Goal: Task Accomplishment & Management: Use online tool/utility

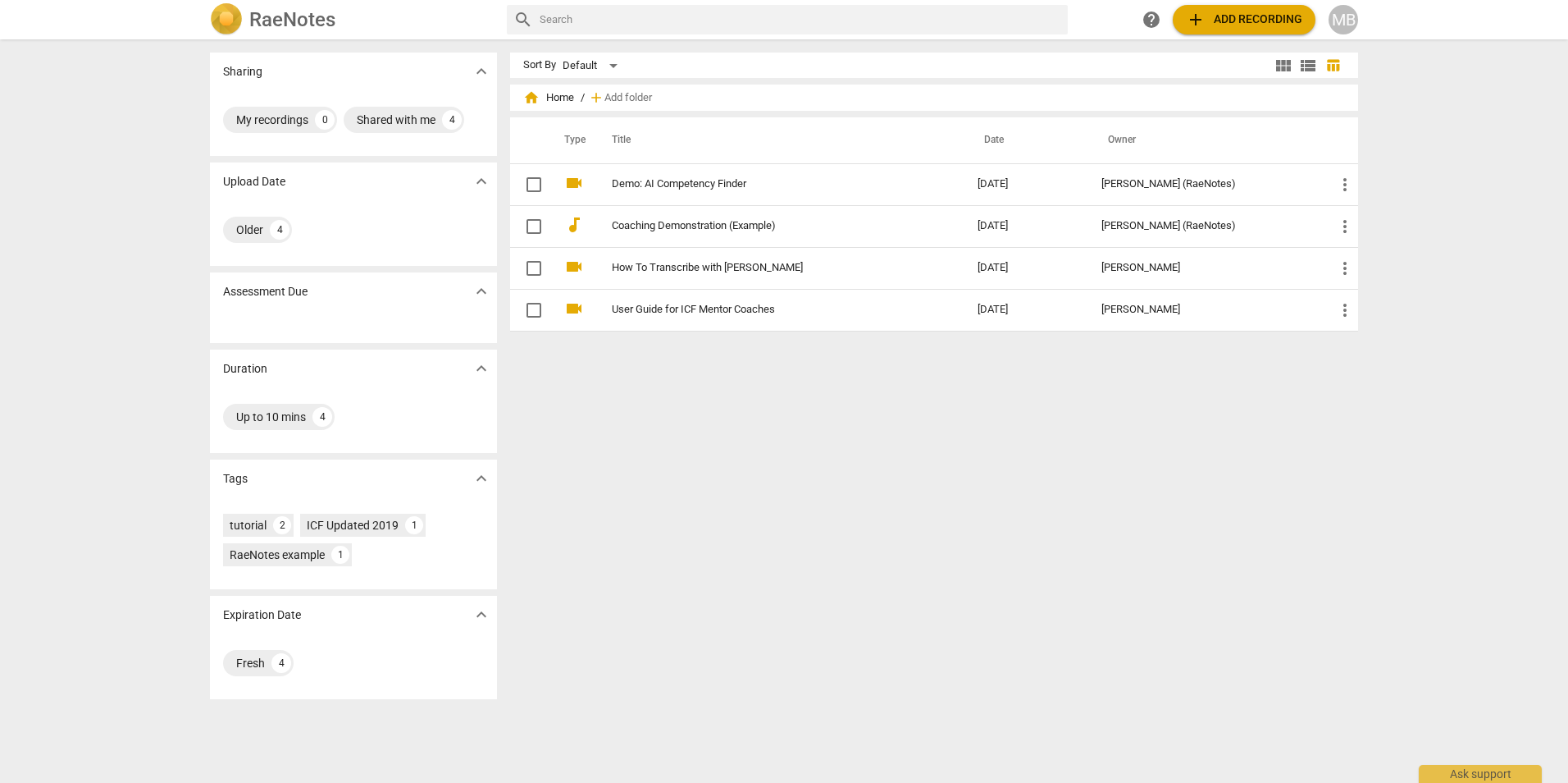
click at [1225, 18] on span "add Add recording" at bounding box center [1244, 19] width 117 height 19
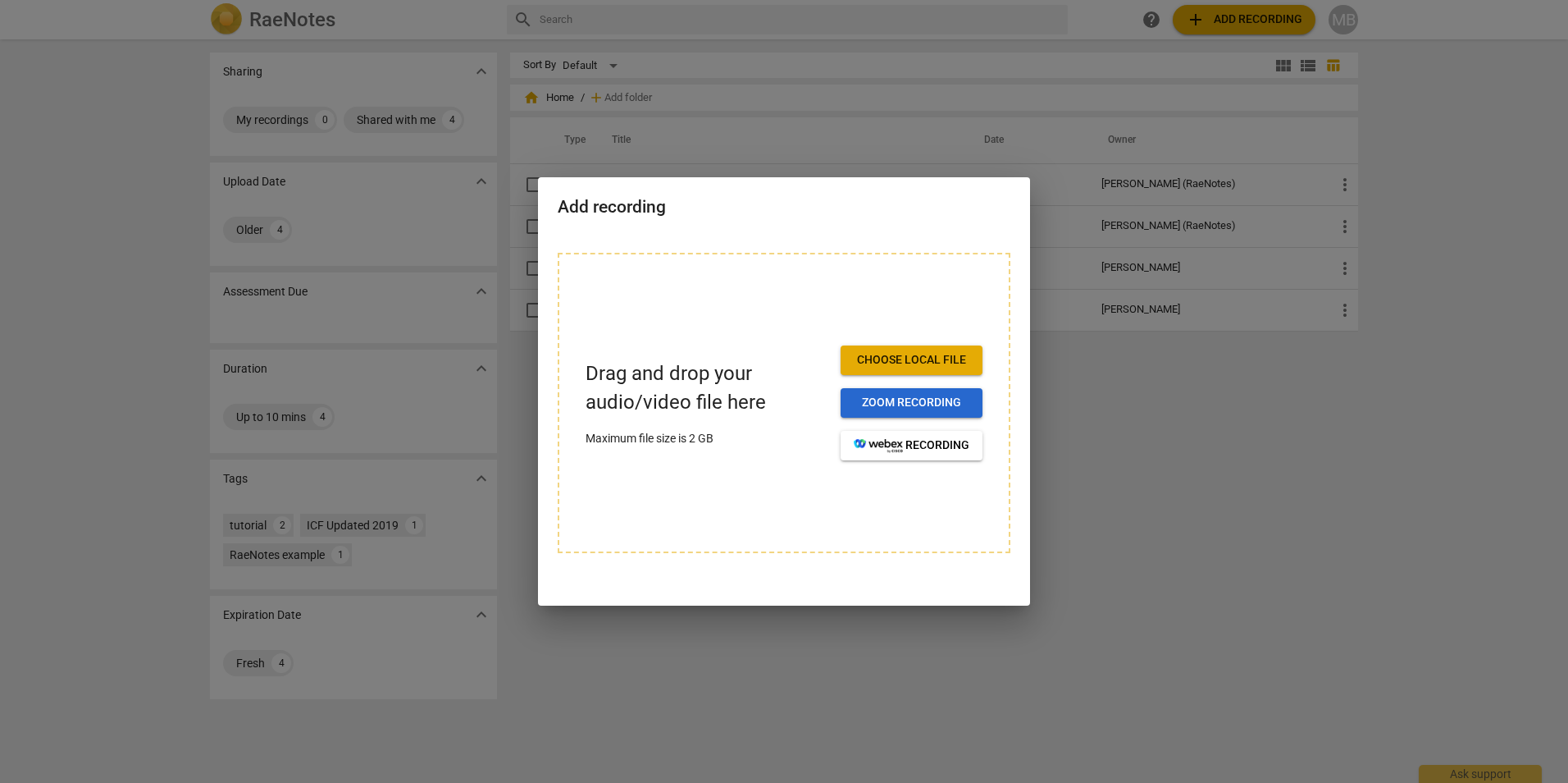
click at [900, 410] on span "Zoom recording" at bounding box center [912, 403] width 116 height 17
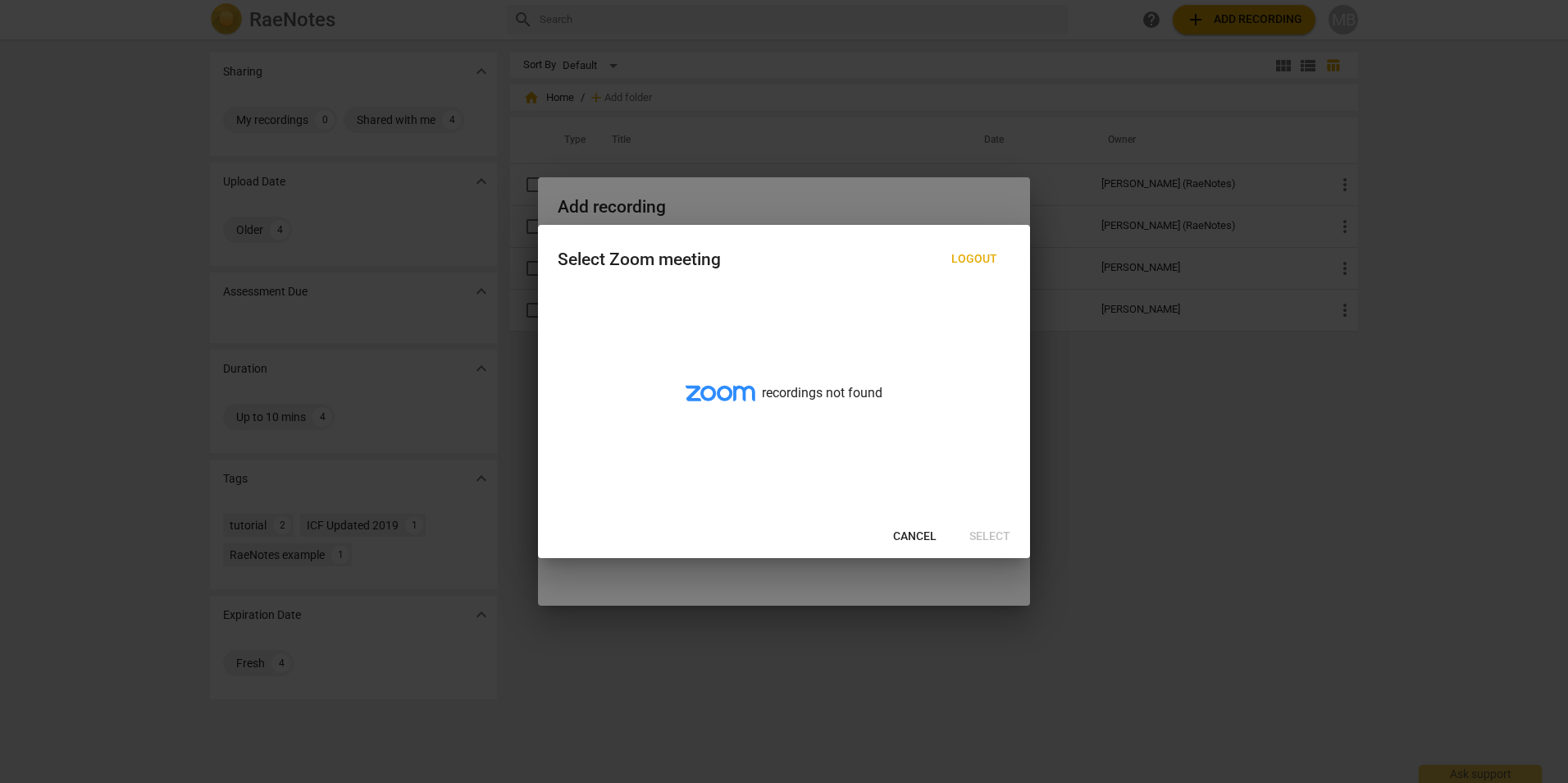
click at [1157, 419] on div at bounding box center [784, 391] width 1568 height 783
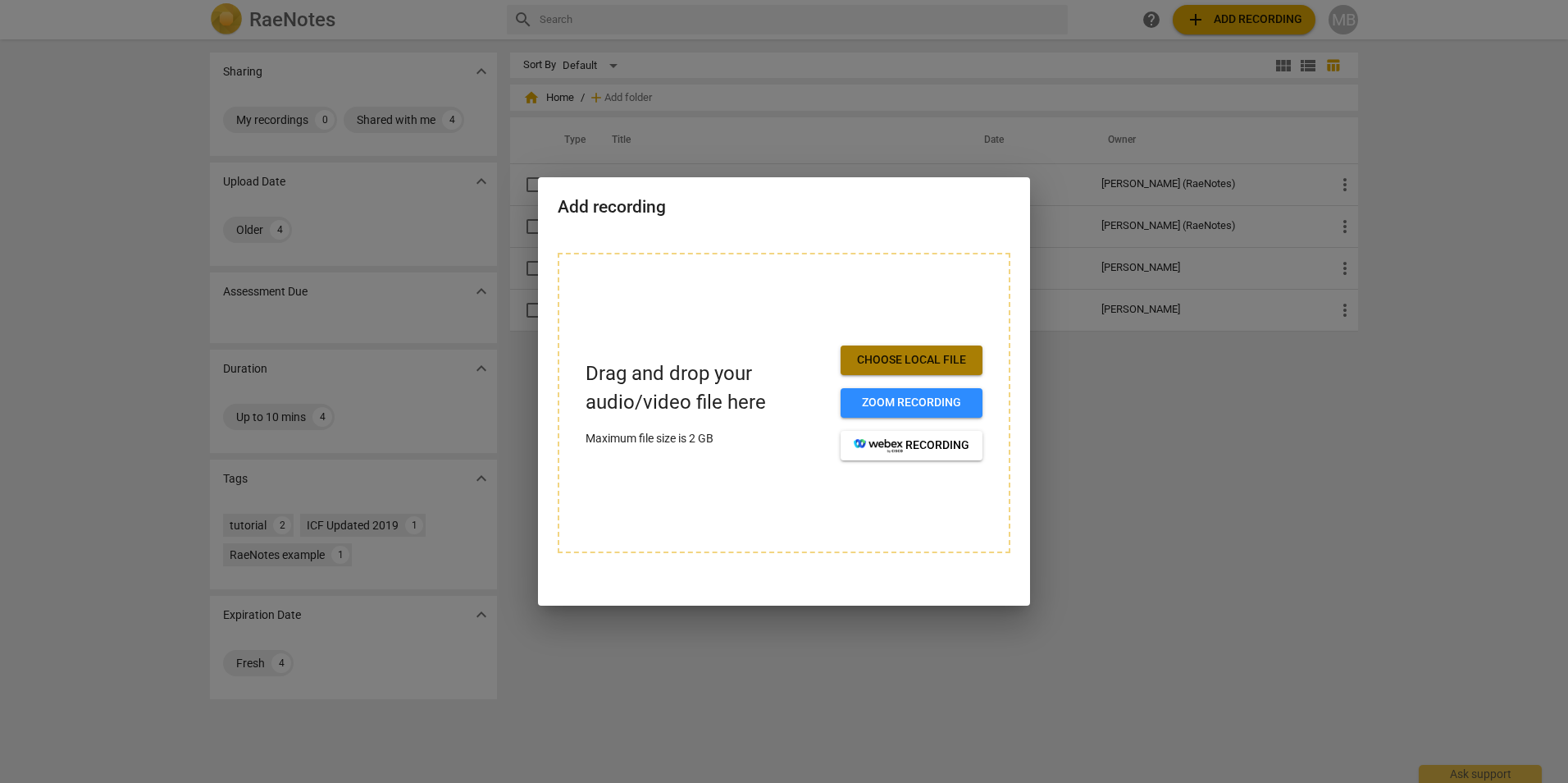
click at [916, 358] on span "Choose local file" at bounding box center [912, 360] width 116 height 17
click at [912, 409] on span "Zoom recording" at bounding box center [912, 403] width 116 height 17
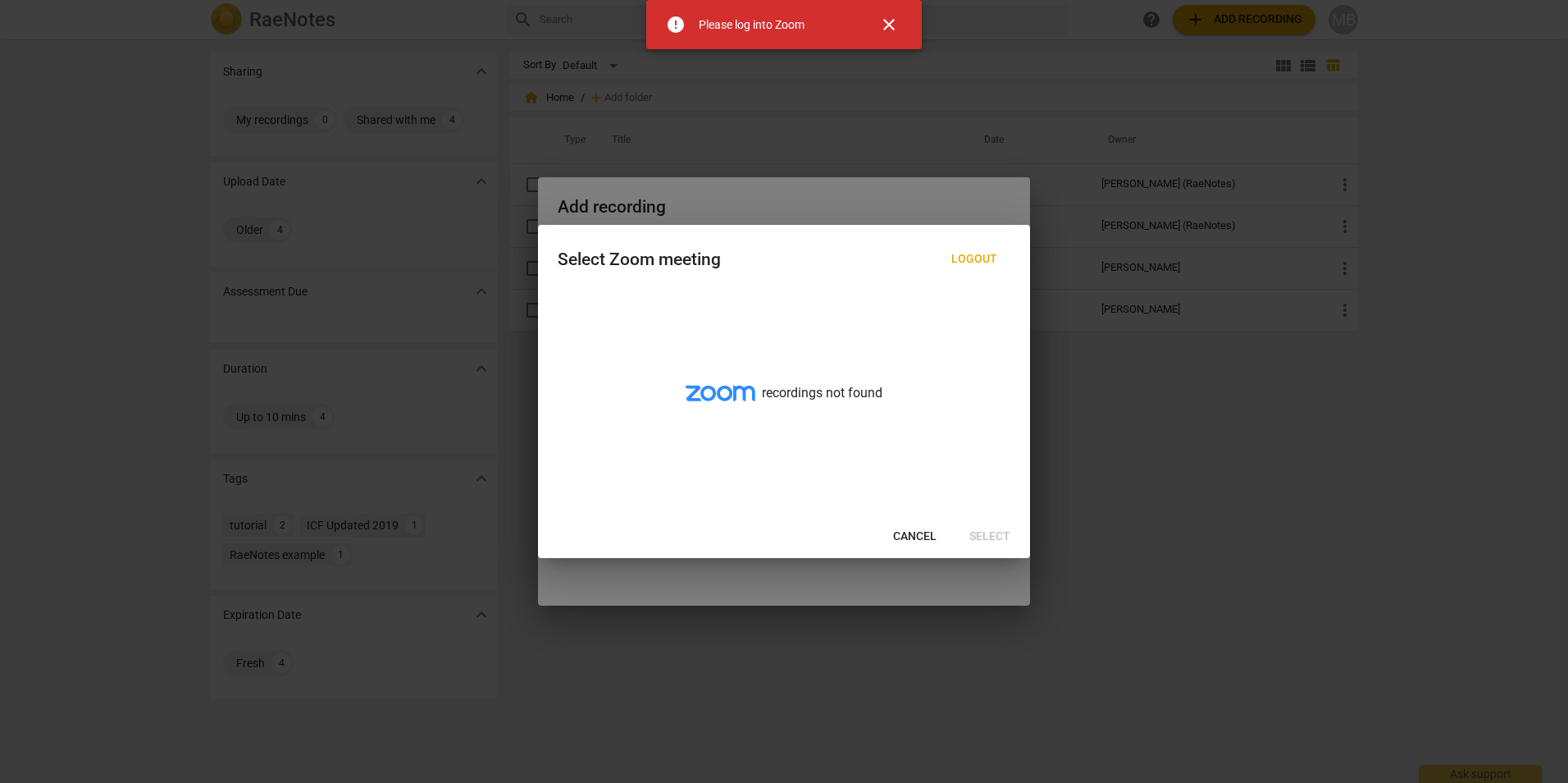
click at [893, 28] on span "close" at bounding box center [888, 24] width 19 height 19
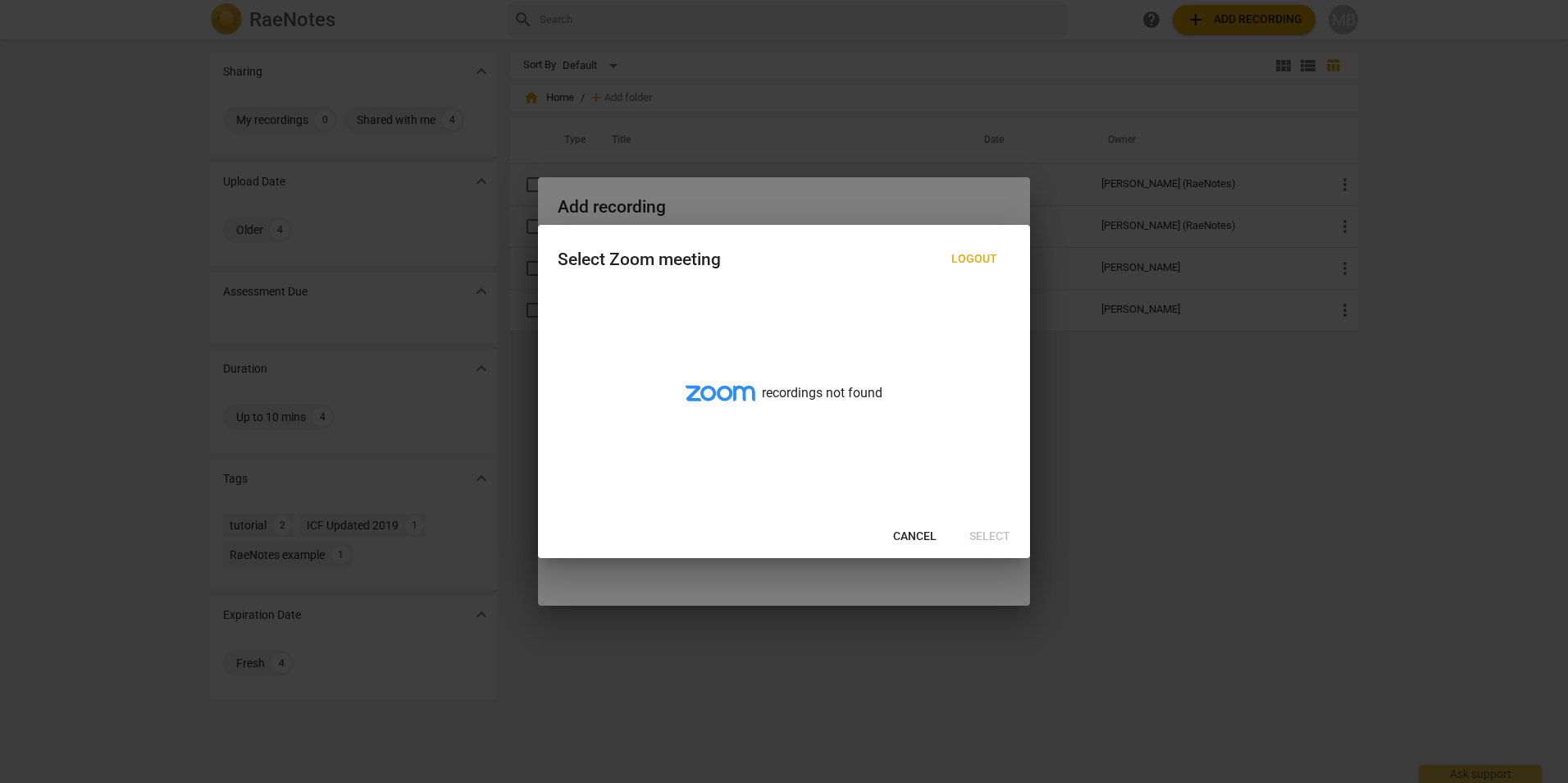
click at [912, 540] on span "Cancel" at bounding box center [915, 537] width 44 height 17
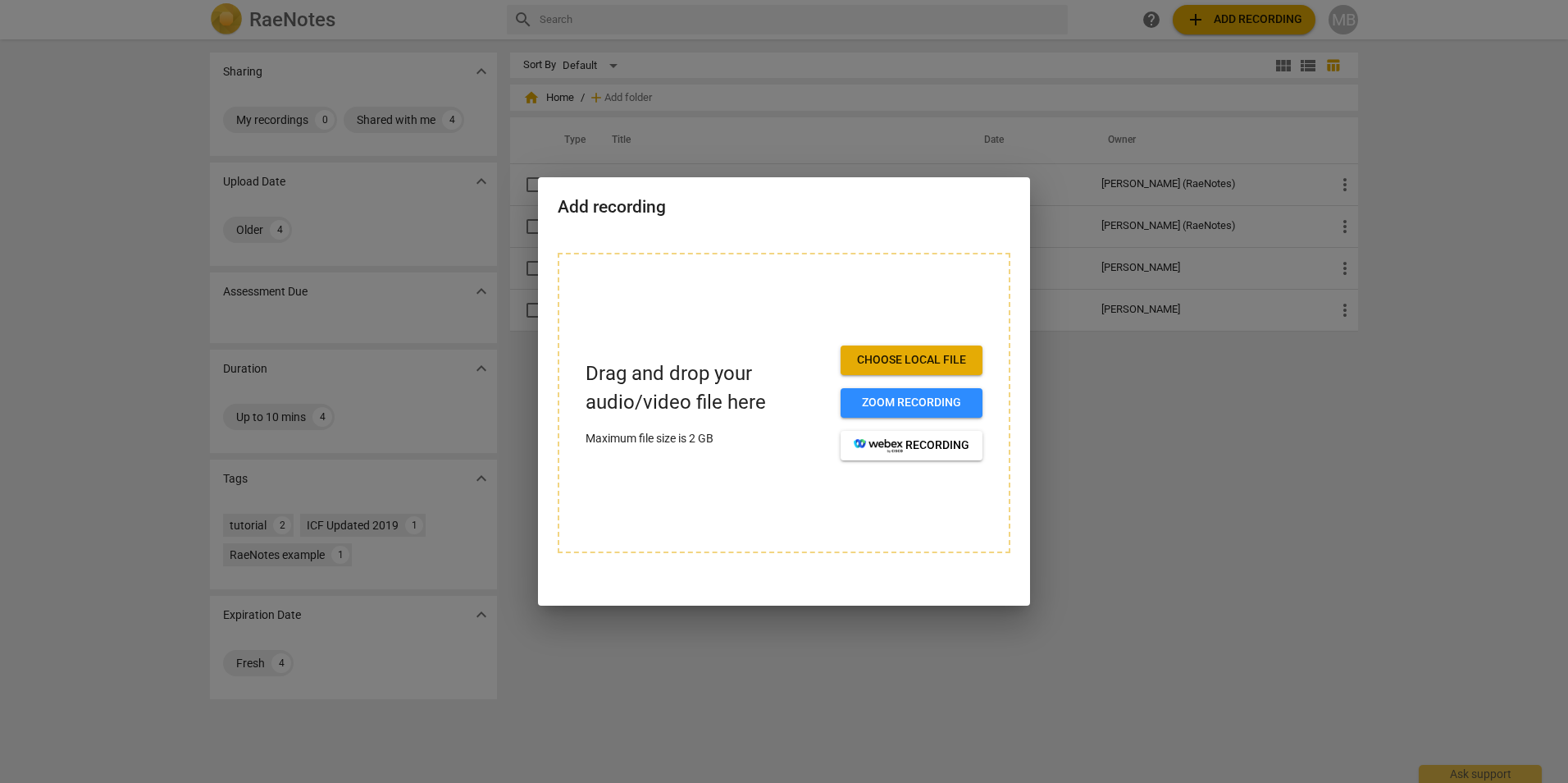
click at [689, 389] on p "Drag and drop your audio/video file here" at bounding box center [706, 388] width 242 height 57
drag, startPoint x: 697, startPoint y: 349, endPoint x: 664, endPoint y: 326, distance: 40.2
click at [664, 326] on div "Drag and drop your audio/video file here Maximum file size is 2 GB Choose local…" at bounding box center [784, 403] width 453 height 300
click at [876, 405] on span "Zoom recording" at bounding box center [912, 403] width 116 height 17
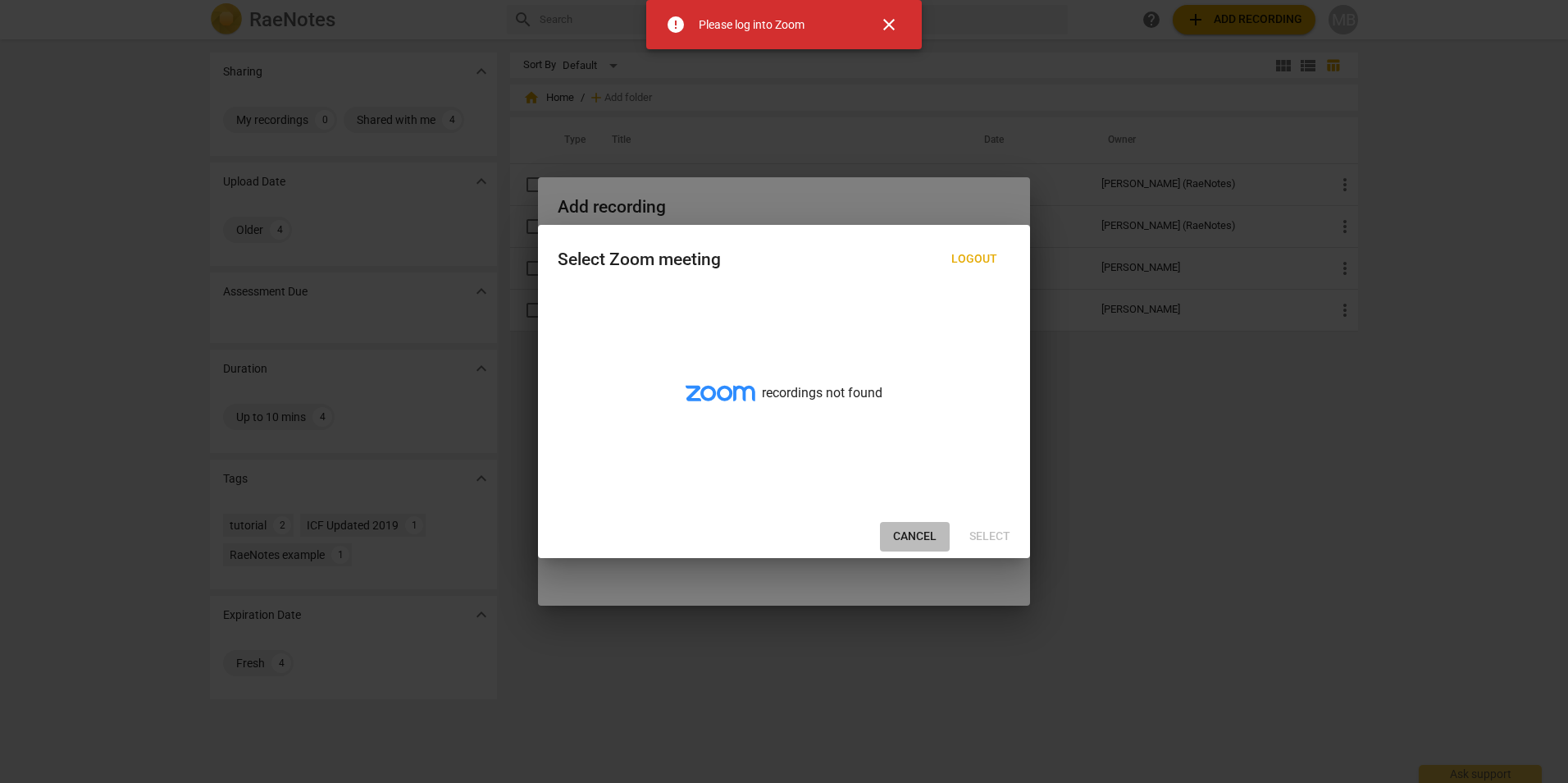
click at [930, 537] on span "Cancel" at bounding box center [915, 537] width 44 height 17
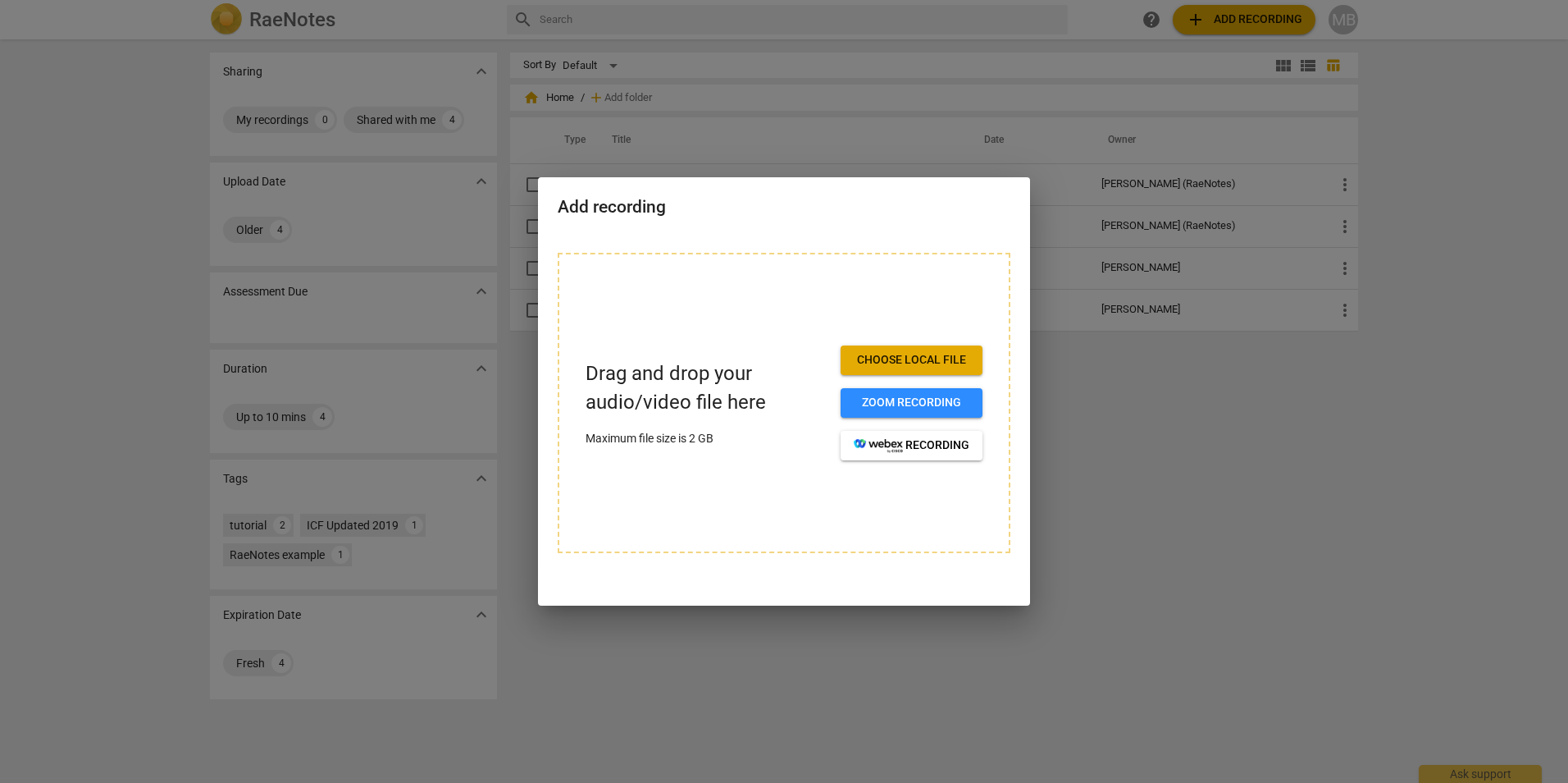
click at [870, 368] on span "Choose local file" at bounding box center [912, 360] width 116 height 17
click at [1063, 462] on div at bounding box center [784, 391] width 1568 height 783
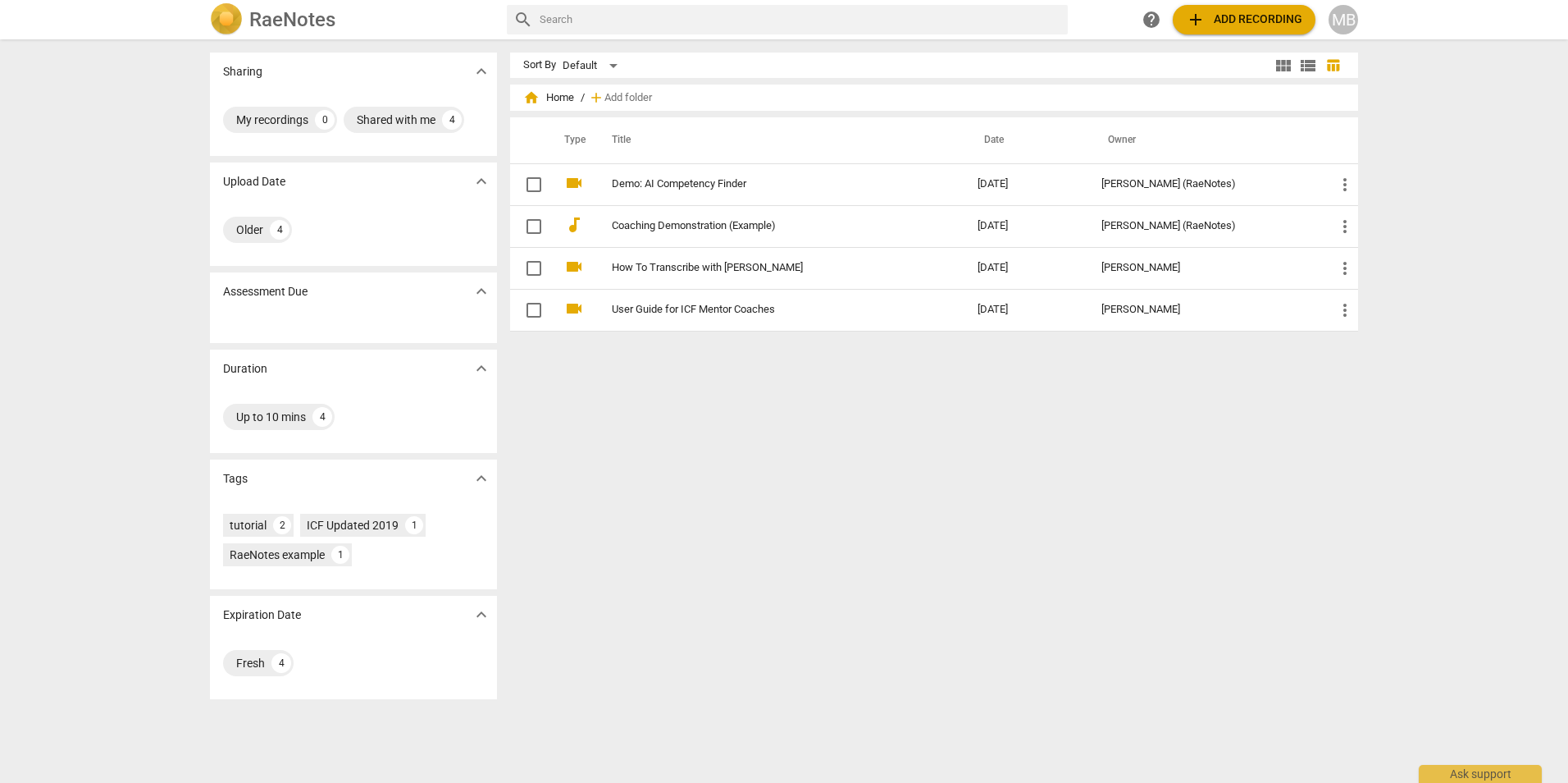
click at [1237, 20] on span "add Add recording" at bounding box center [1244, 19] width 117 height 19
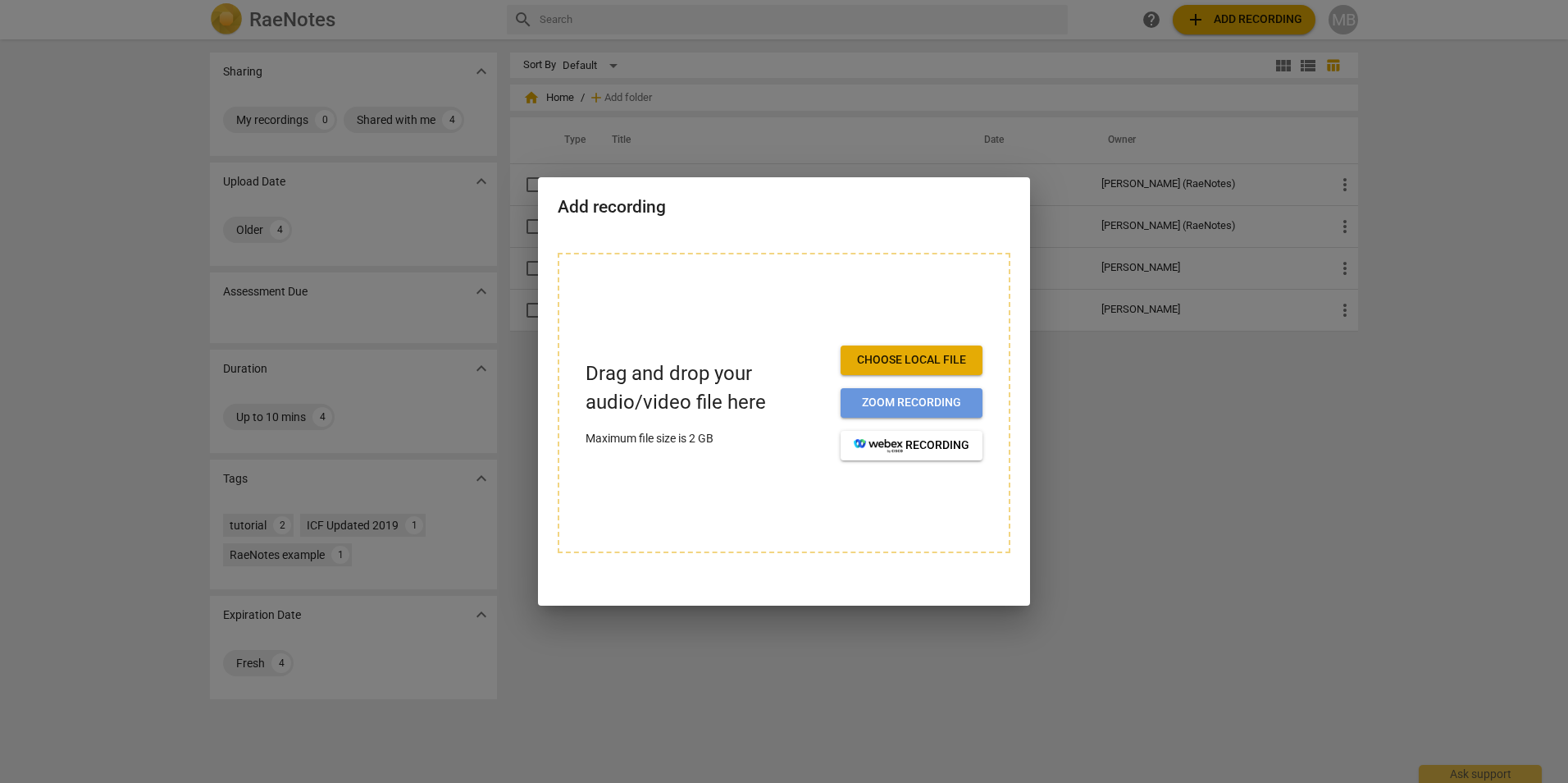
click at [903, 405] on span "Zoom recording" at bounding box center [912, 403] width 116 height 17
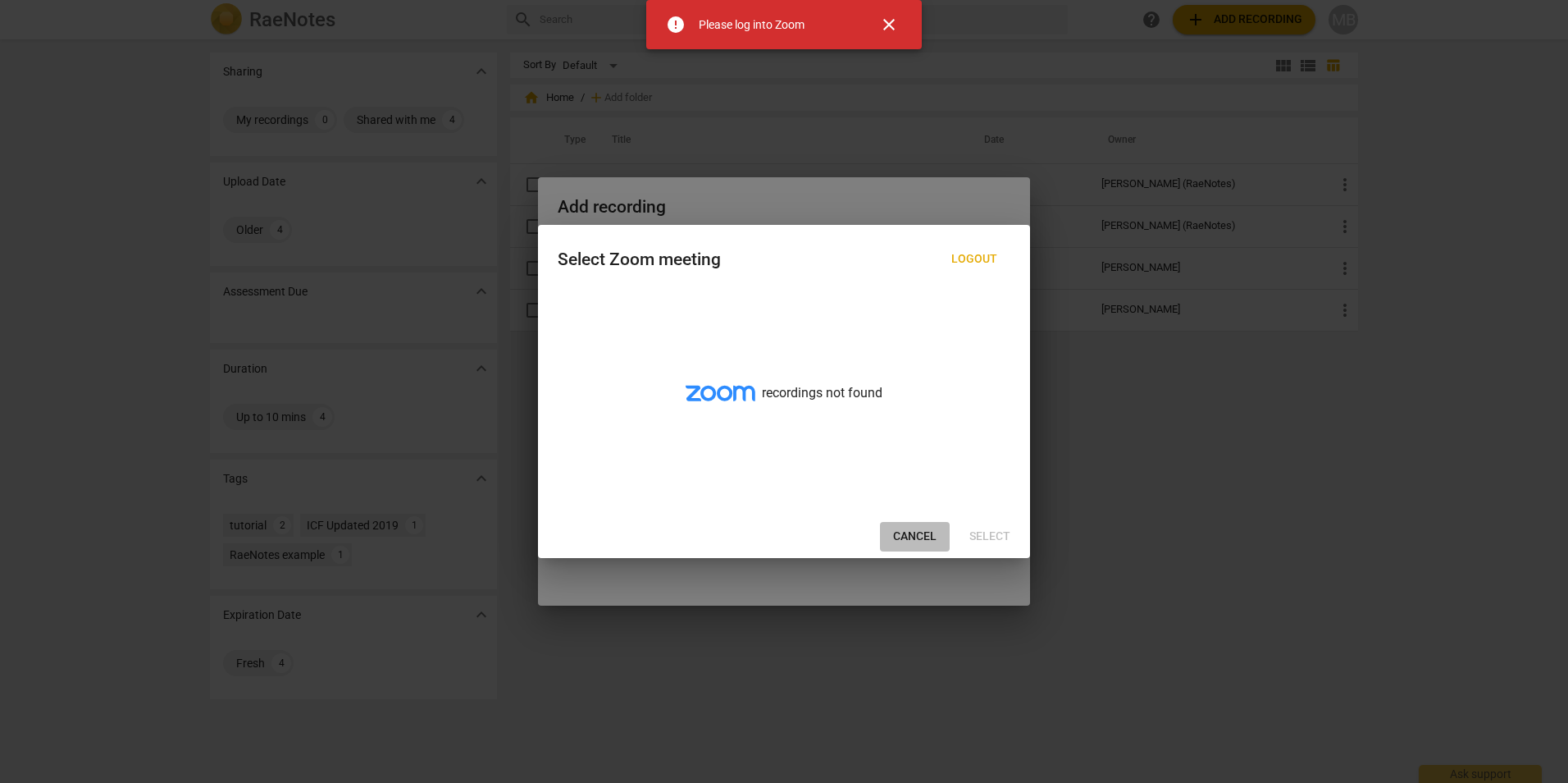
click at [913, 539] on span "Cancel" at bounding box center [915, 537] width 44 height 17
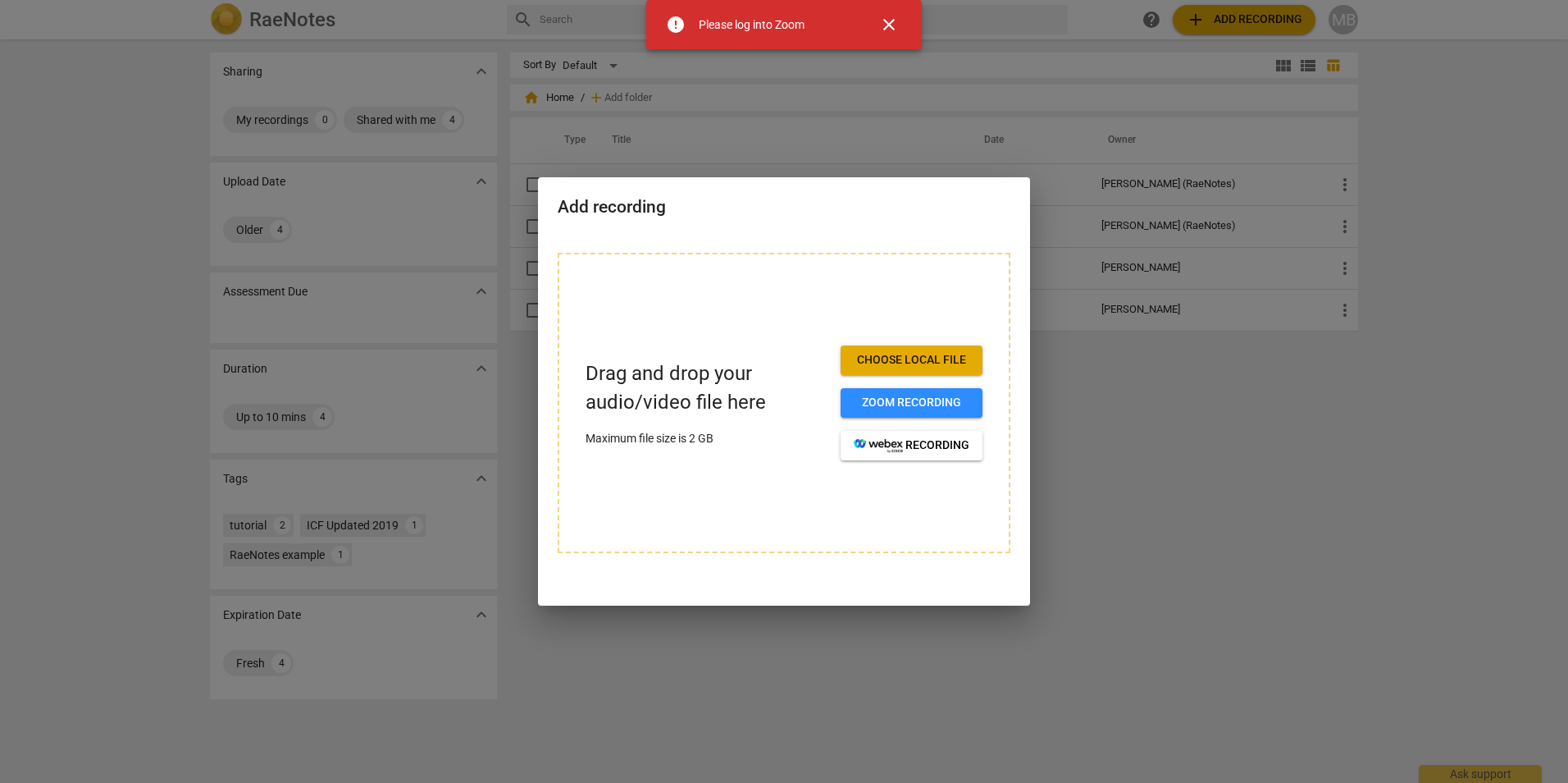
click at [897, 23] on span "close" at bounding box center [888, 24] width 19 height 19
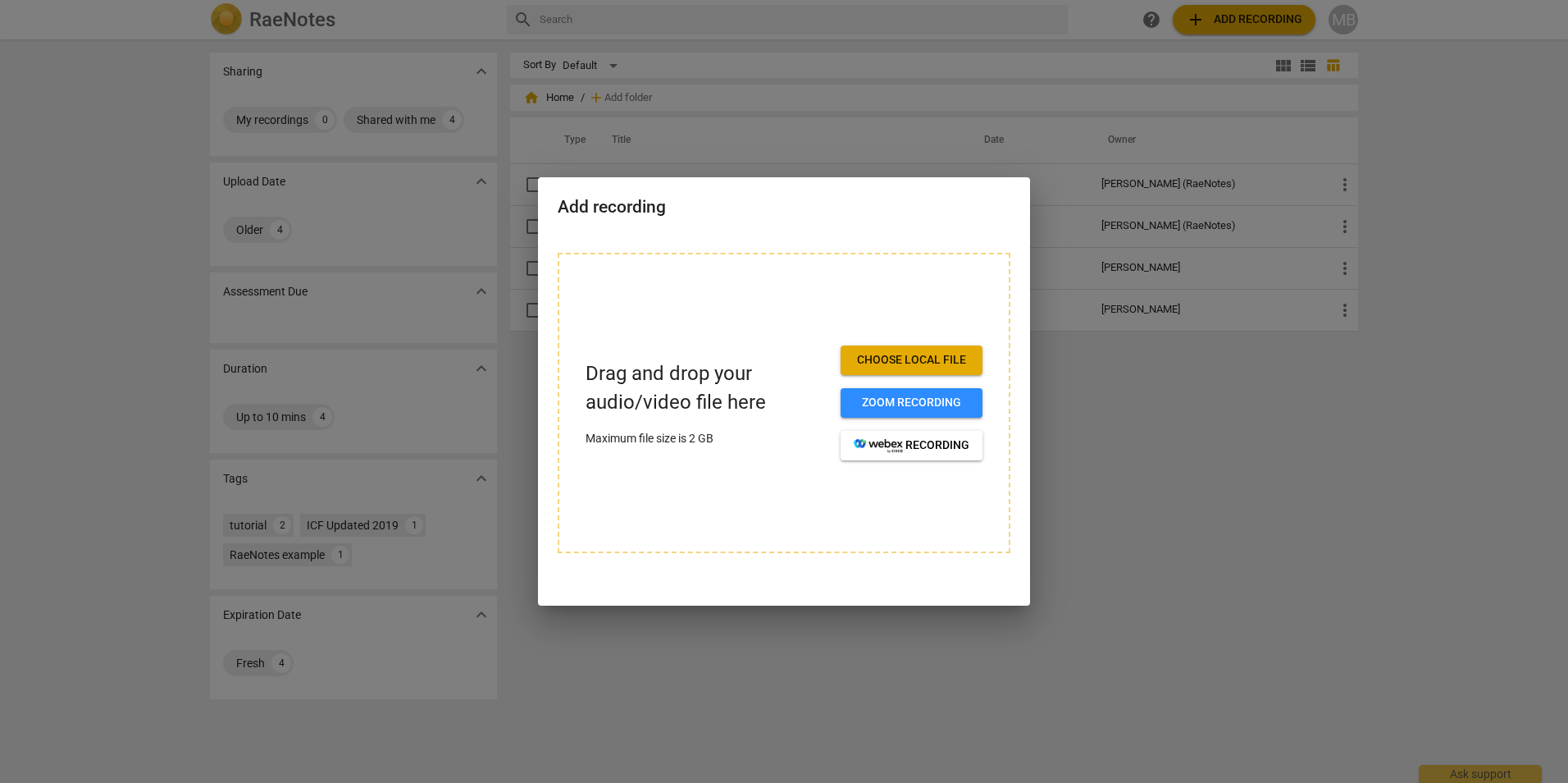
drag, startPoint x: 1248, startPoint y: 381, endPoint x: 1237, endPoint y: 363, distance: 21.1
click at [1238, 368] on div at bounding box center [784, 391] width 1568 height 783
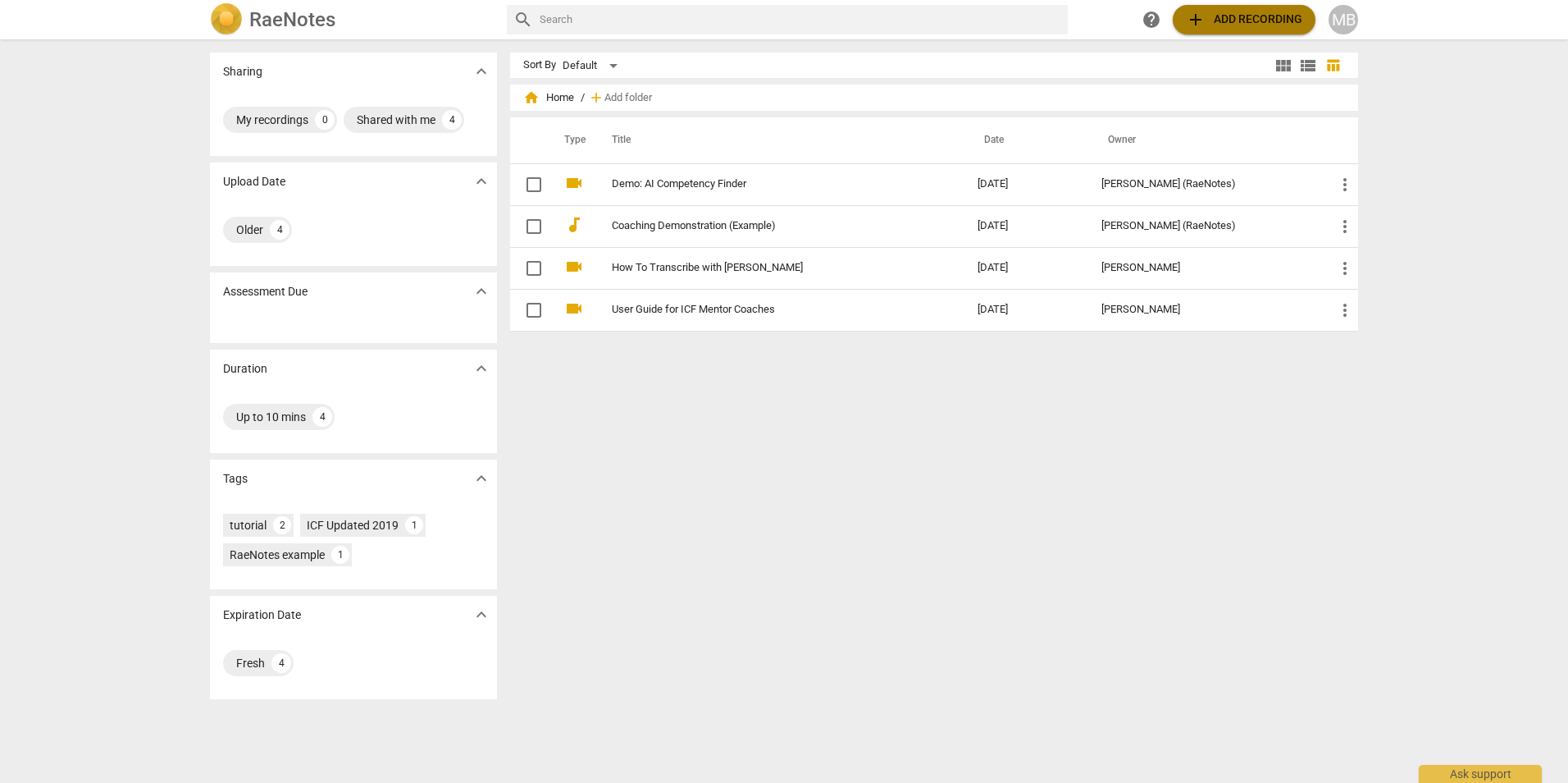
click at [1224, 20] on span "add Add recording" at bounding box center [1244, 19] width 117 height 19
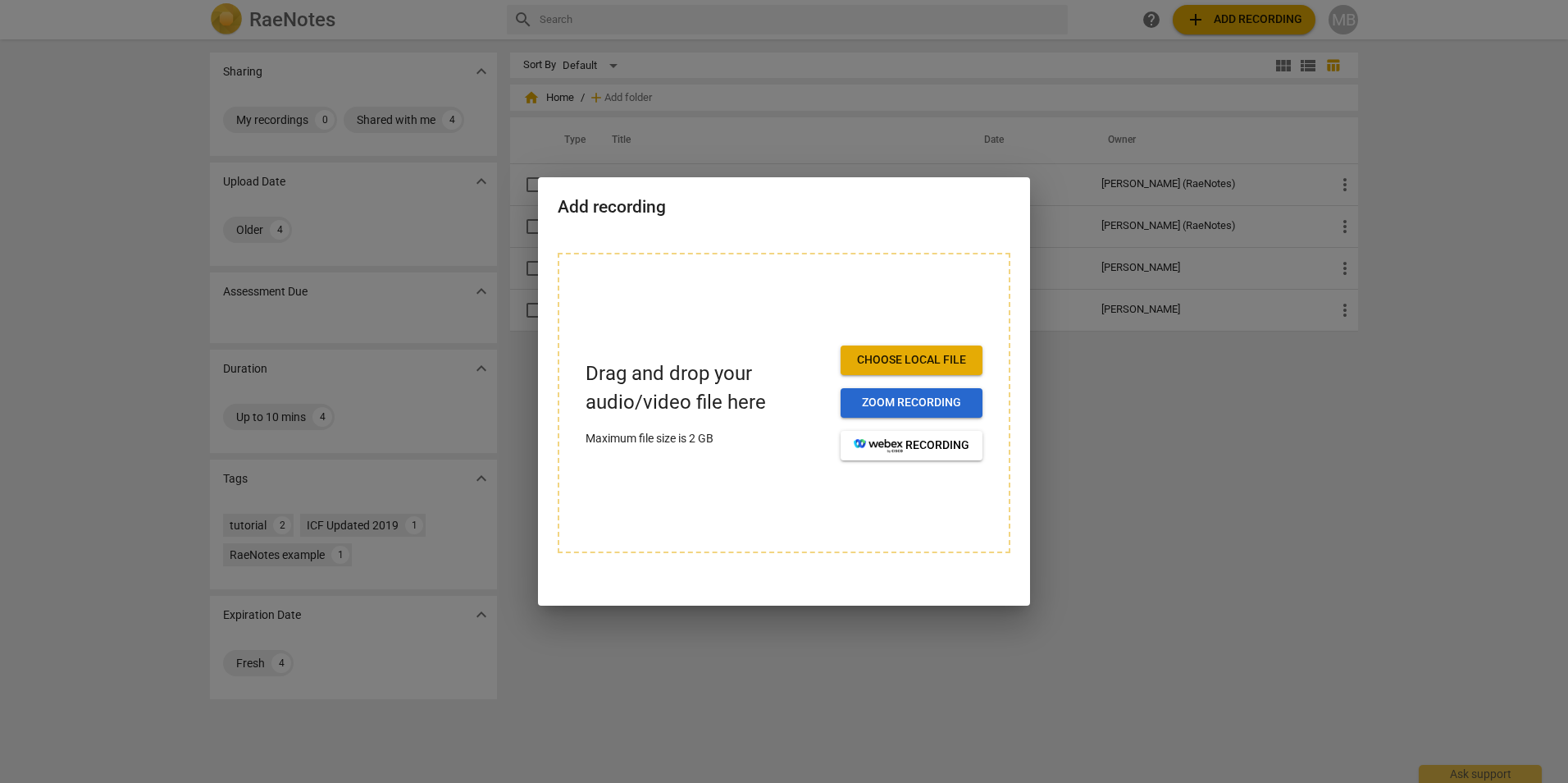
click at [917, 405] on span "Zoom recording" at bounding box center [912, 403] width 116 height 17
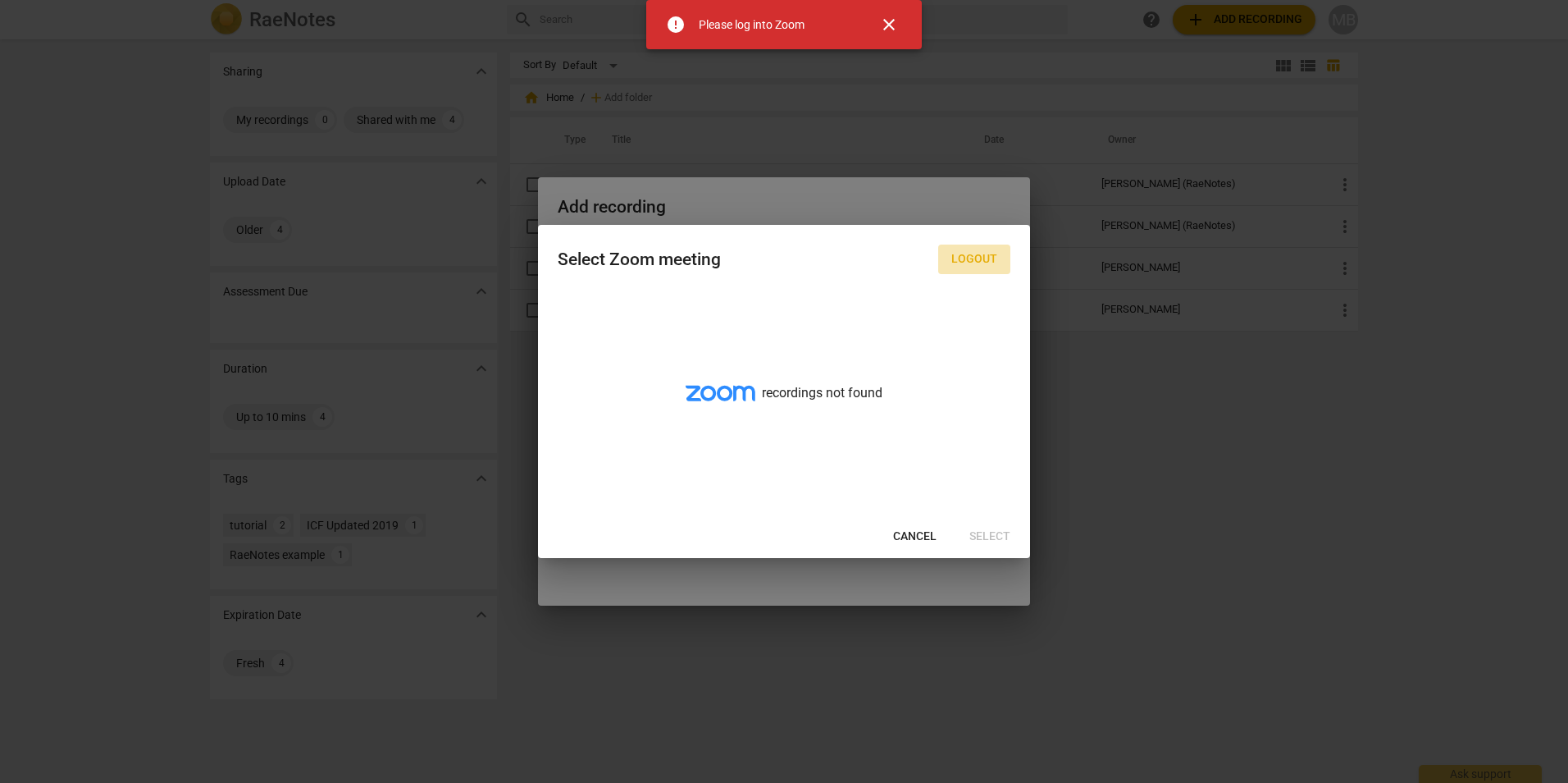
click at [969, 253] on span "Logout" at bounding box center [974, 259] width 46 height 17
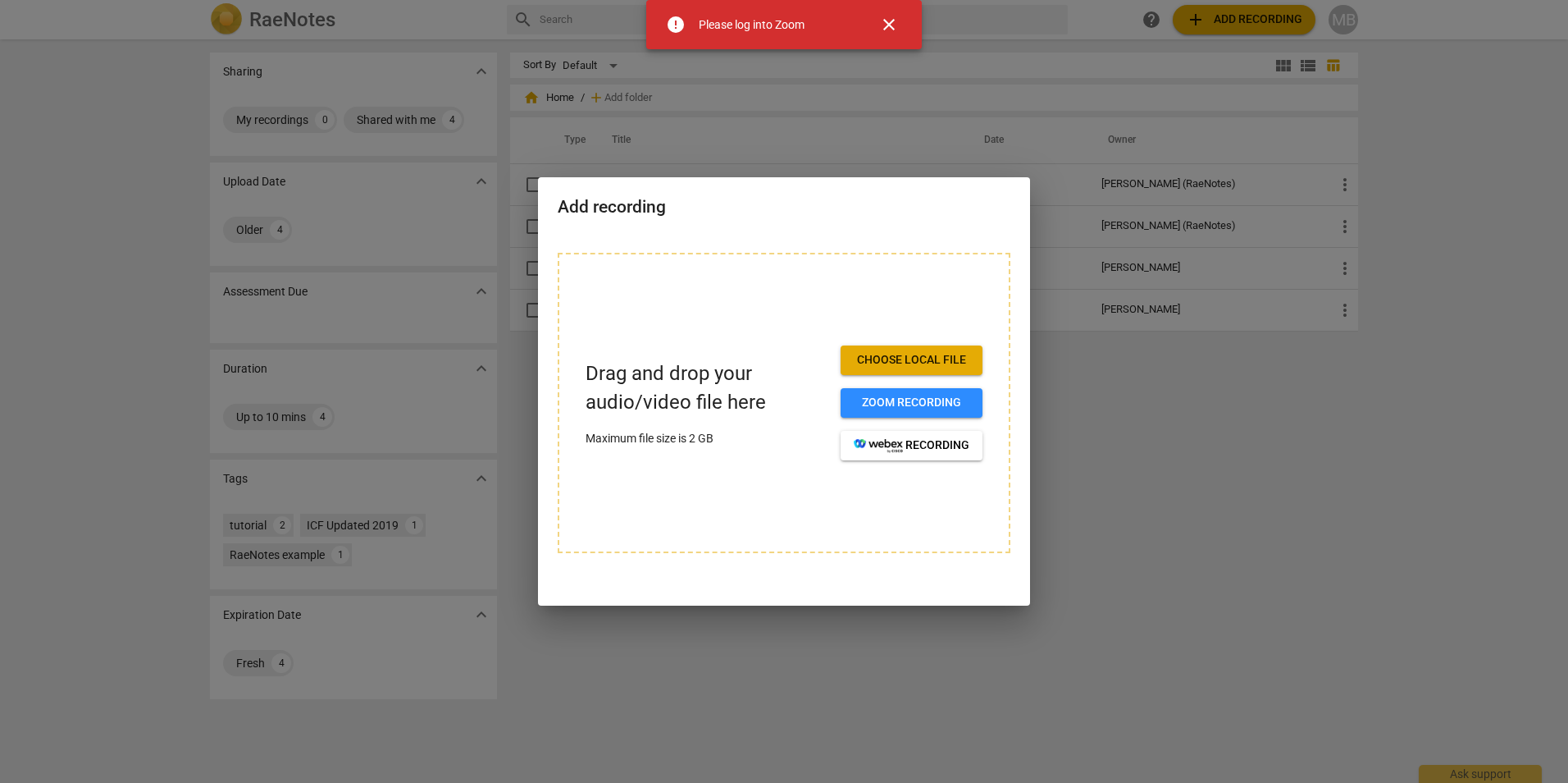
click at [894, 32] on span "close" at bounding box center [888, 24] width 19 height 19
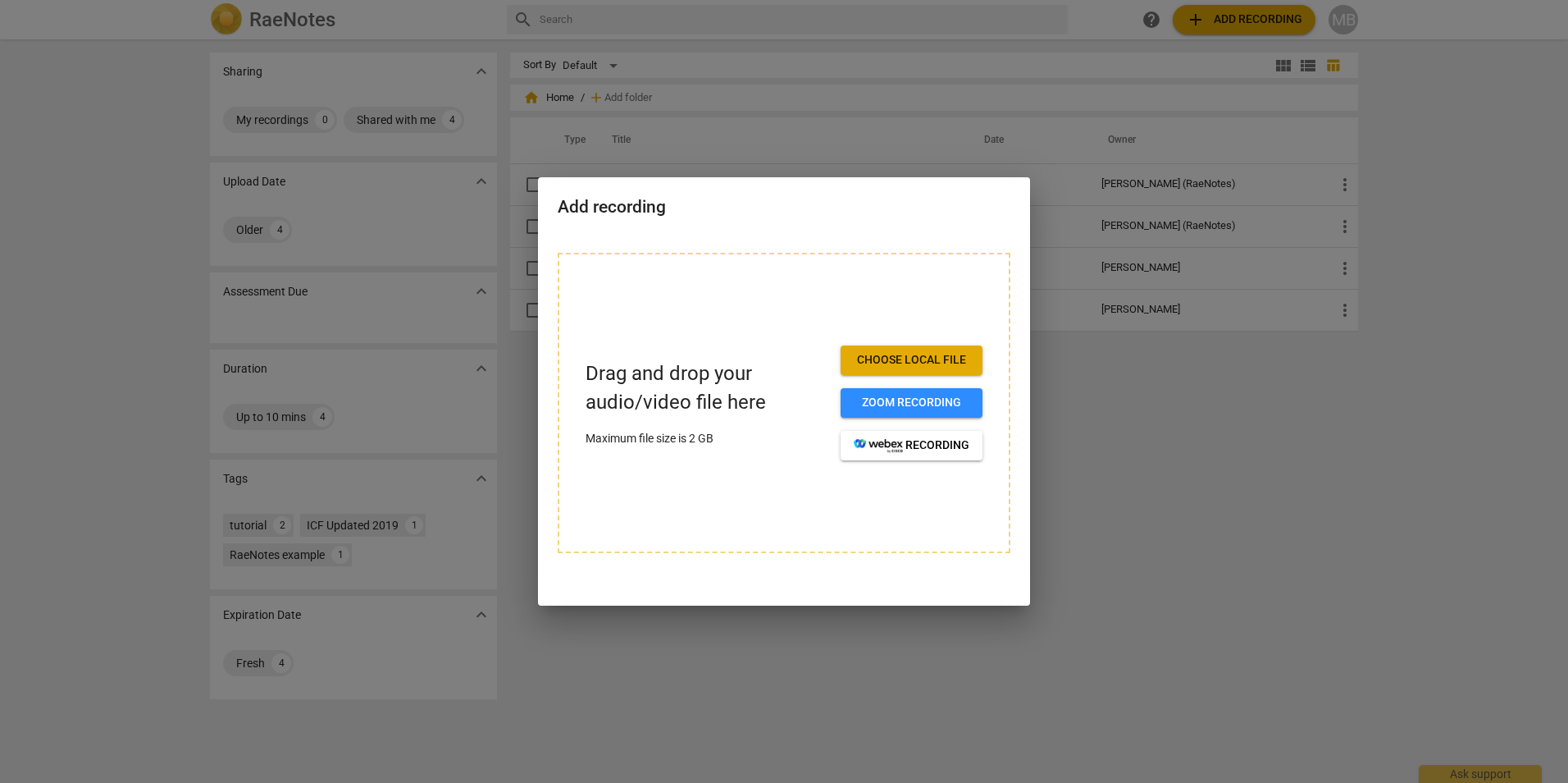
click at [1070, 455] on div at bounding box center [784, 391] width 1568 height 783
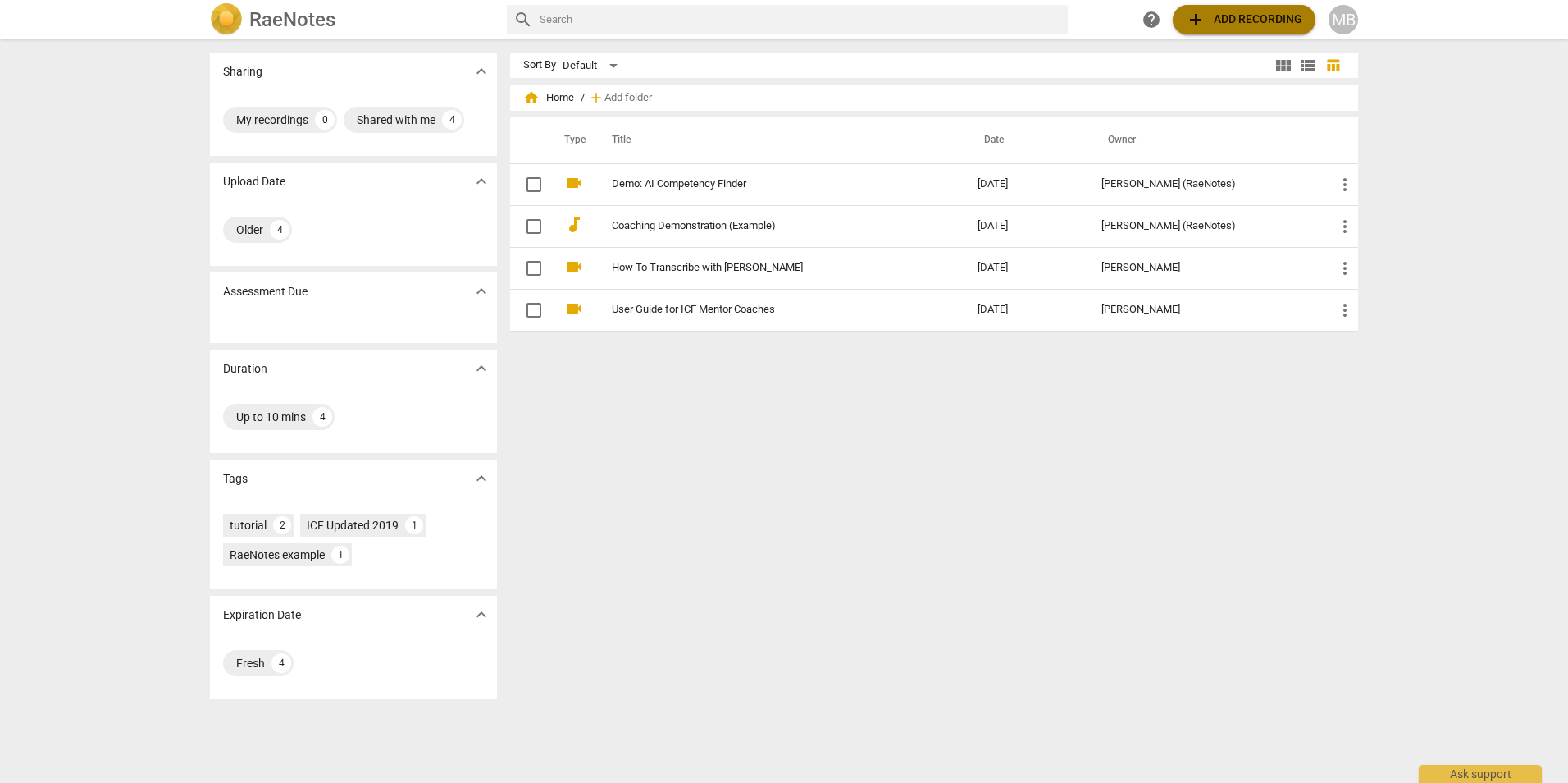
click at [1250, 16] on span "add Add recording" at bounding box center [1244, 19] width 117 height 19
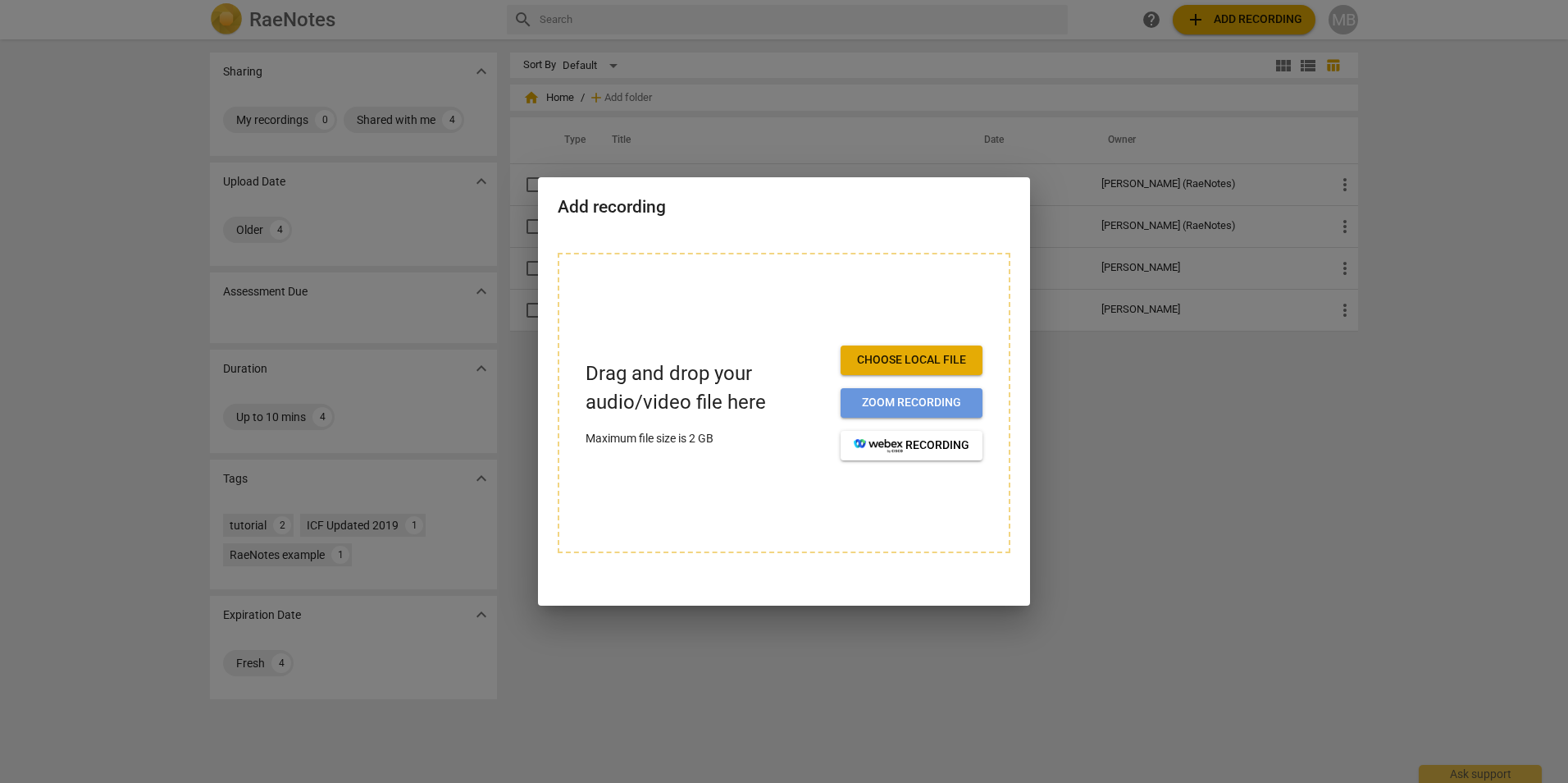
click at [945, 405] on span "Zoom recording" at bounding box center [912, 403] width 116 height 17
